Goal: Transaction & Acquisition: Purchase product/service

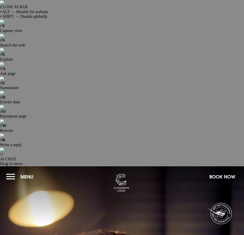
click at [8, 171] on button "Menu" at bounding box center [21, 176] width 30 height 11
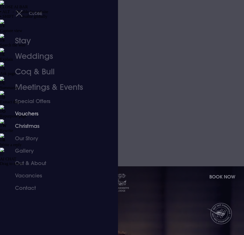
drag, startPoint x: 32, startPoint y: 109, endPoint x: 35, endPoint y: 109, distance: 3.4
click at [32, 109] on link "Vouchers" at bounding box center [56, 113] width 82 height 12
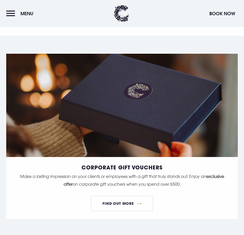
scroll to position [1188, 0]
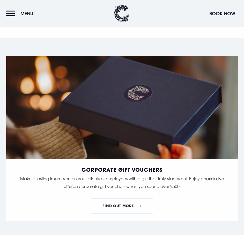
drag, startPoint x: 14, startPoint y: 95, endPoint x: 15, endPoint y: 102, distance: 7.3
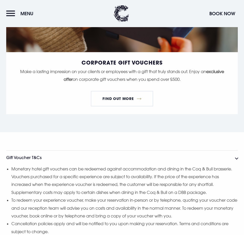
scroll to position [1239, 0]
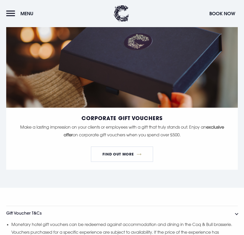
click at [38, 206] on button "Gift Voucher T&Cs" at bounding box center [121, 213] width 231 height 14
